Goal: Check status: Check status

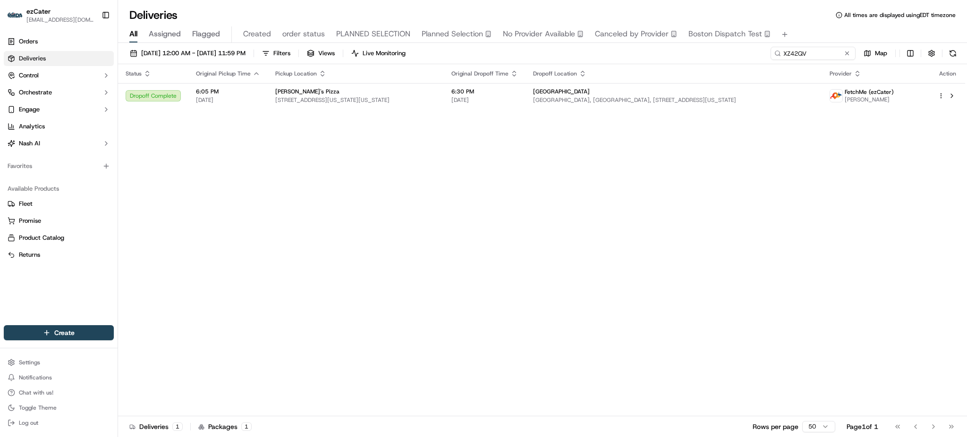
click at [810, 49] on input "XZ42QV" at bounding box center [813, 53] width 85 height 13
type input "FQYV1A"
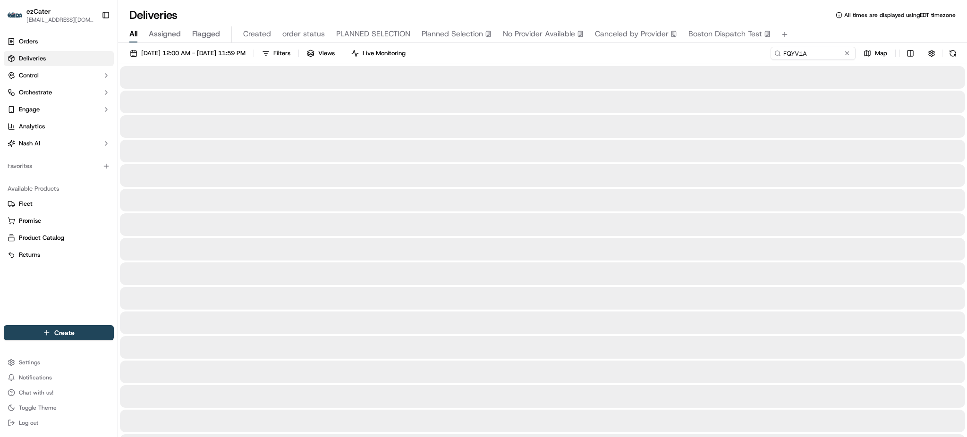
click at [812, 23] on div "All Assigned Flagged Created order status PLANNED SELECTION Planned Selection N…" at bounding box center [542, 33] width 849 height 20
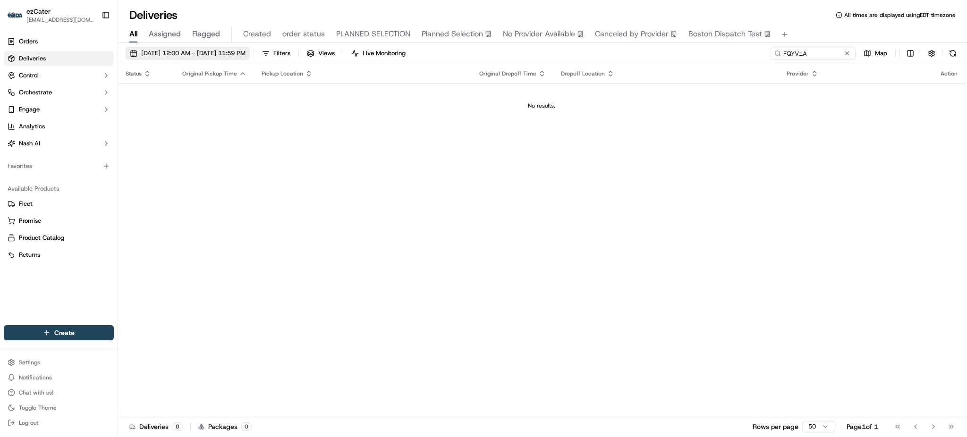
click at [246, 50] on span "[DATE] 12:00 AM - [DATE] 11:59 PM" at bounding box center [193, 53] width 104 height 9
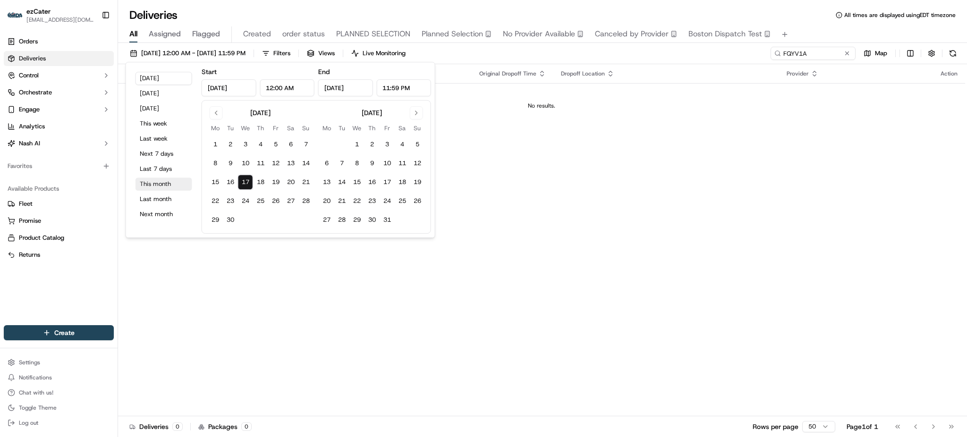
click at [168, 179] on button "This month" at bounding box center [164, 184] width 57 height 13
type input "[DATE]"
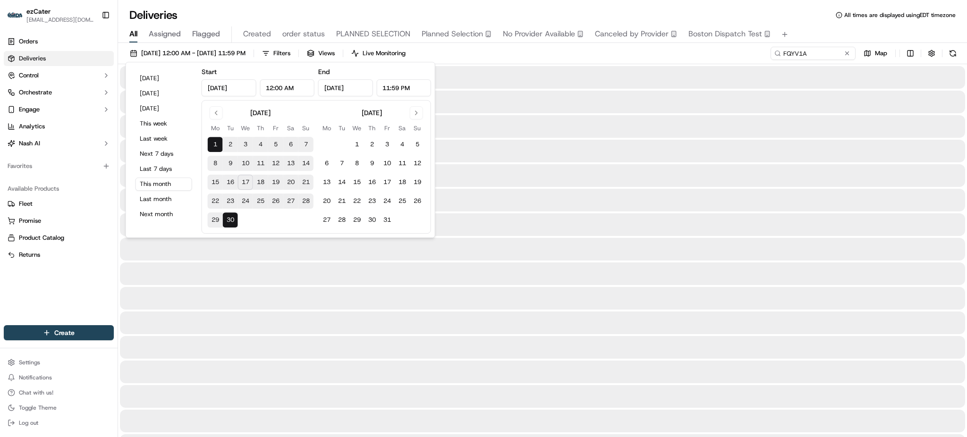
click at [616, 61] on div "[DATE] 12:00 AM - [DATE] 11:59 PM Filters Views Live Monitoring FQYV1A Map" at bounding box center [542, 55] width 849 height 17
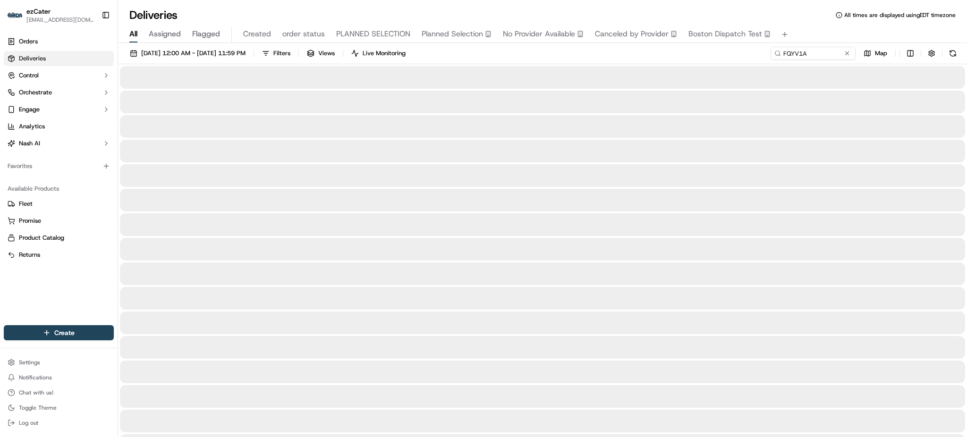
click at [616, 61] on div "[DATE] 12:00 AM - [DATE] 11:59 PM Filters Views Live Monitoring FQYV1A Map" at bounding box center [542, 55] width 849 height 17
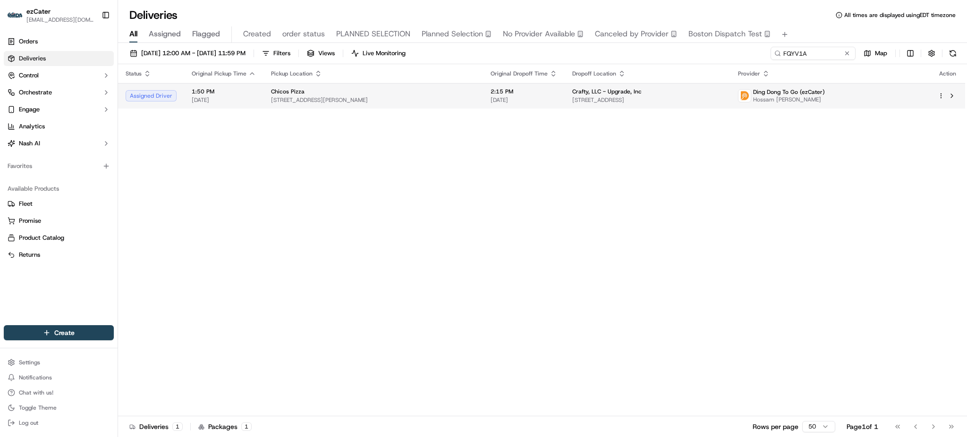
click at [619, 100] on span "[STREET_ADDRESS]" at bounding box center [647, 100] width 151 height 8
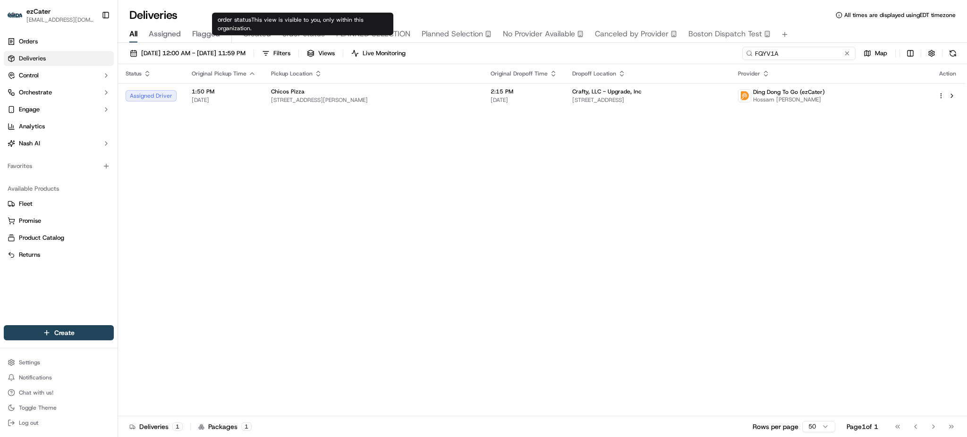
click at [807, 51] on input "FQYV1A" at bounding box center [798, 53] width 113 height 13
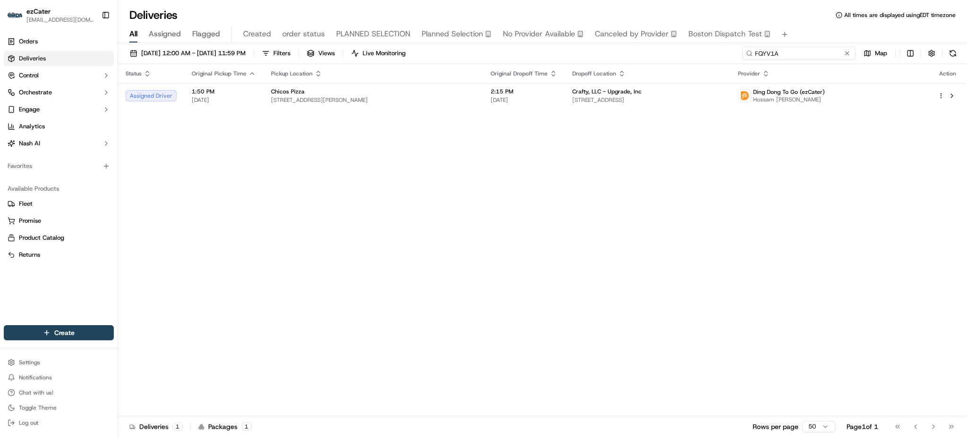
paste input "QHA37M"
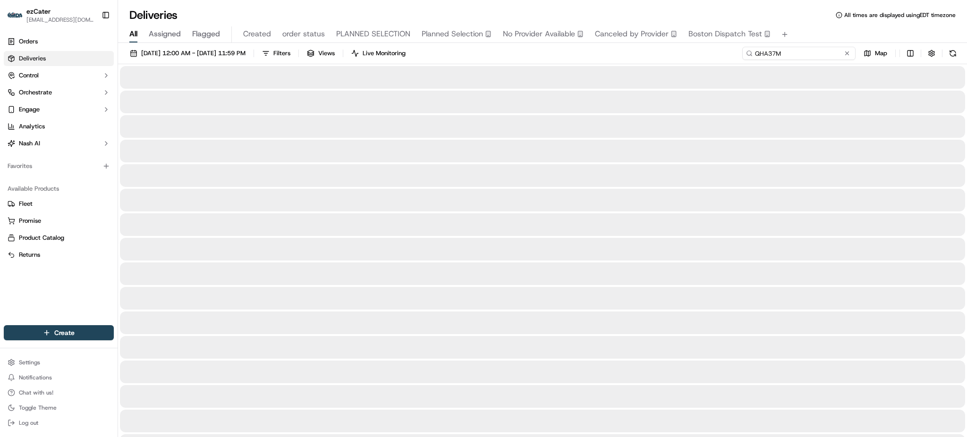
type input "QHA37M"
click at [715, 60] on div "[DATE] 12:00 AM - [DATE] 11:59 PM Filters Views Live Monitoring QHA37M Map" at bounding box center [542, 55] width 849 height 17
click at [834, 50] on input "QHA37M" at bounding box center [798, 53] width 113 height 13
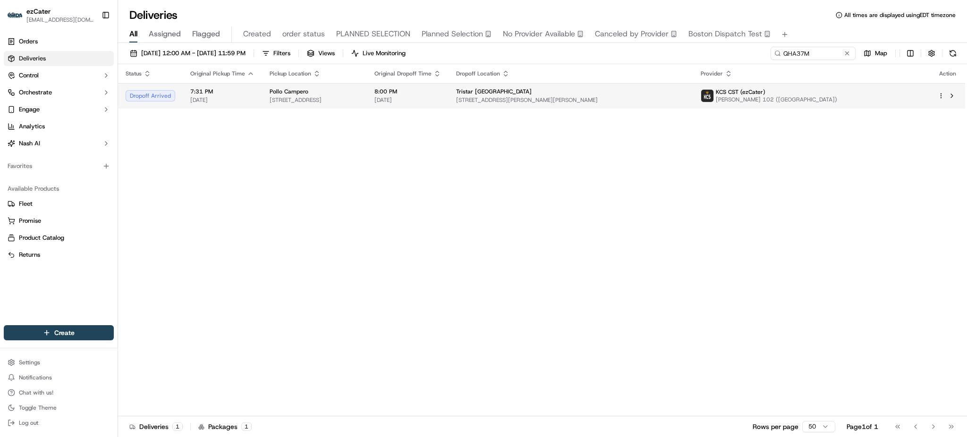
click at [532, 88] on span "Tristar [GEOGRAPHIC_DATA]" at bounding box center [494, 92] width 76 height 8
